Goal: Transaction & Acquisition: Register for event/course

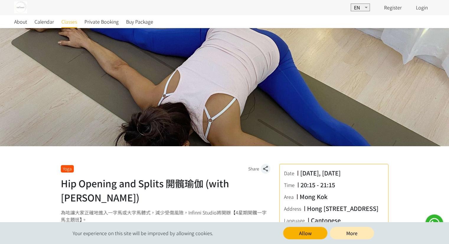
click at [64, 22] on span "Classes" at bounding box center [69, 21] width 16 height 7
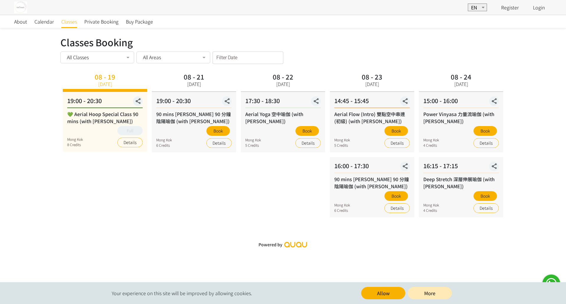
click at [168, 205] on div "08 - 21 Thursday 19:00 - 20:30 90 mins Yin Yang 90 分鐘陰陽瑜伽 (with Joyce) Mong Kok…" at bounding box center [194, 144] width 89 height 147
click at [453, 212] on link "Details" at bounding box center [486, 209] width 25 height 10
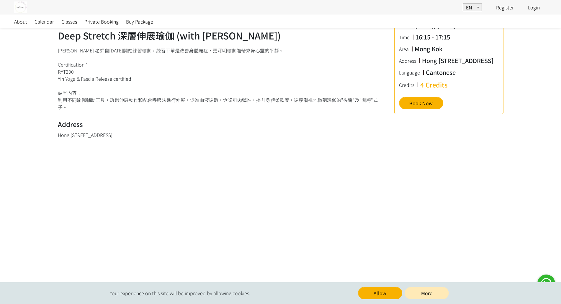
scroll to position [74, 0]
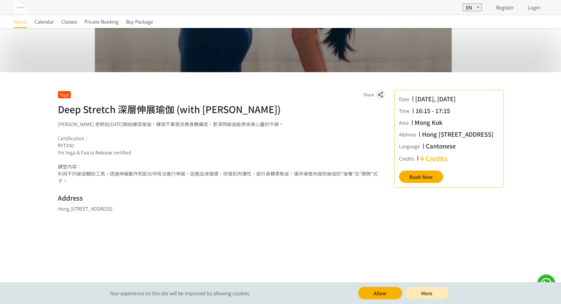
click at [25, 24] on span "About" at bounding box center [20, 21] width 13 height 7
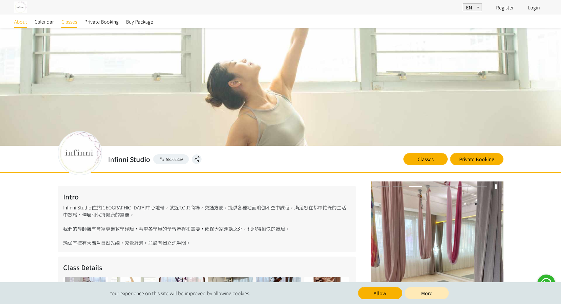
click at [62, 23] on span "Classes" at bounding box center [69, 21] width 16 height 7
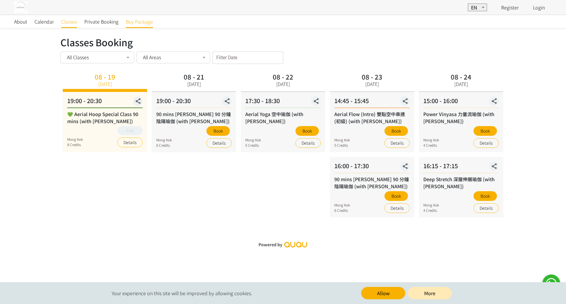
click at [137, 23] on span "Buy Package" at bounding box center [139, 21] width 27 height 7
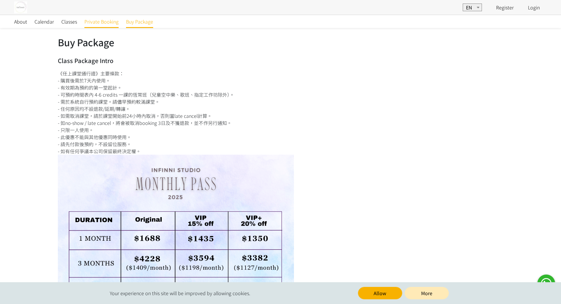
click at [92, 22] on span "Private Booking" at bounding box center [101, 21] width 34 height 7
click at [66, 24] on span "Classes" at bounding box center [69, 21] width 16 height 7
